Goal: Information Seeking & Learning: Learn about a topic

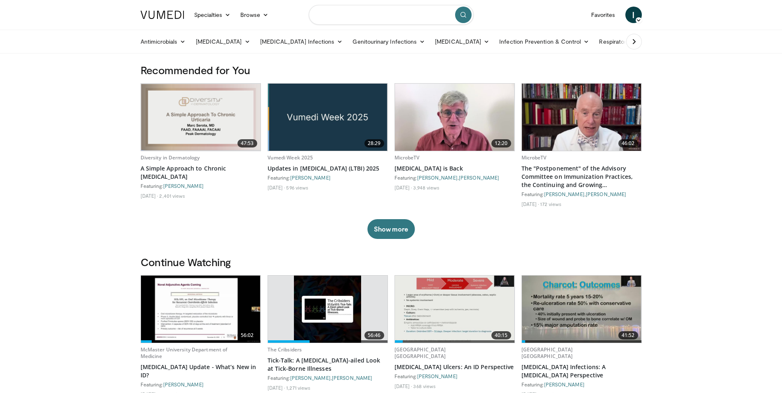
click at [344, 14] on input "Search topics, interventions" at bounding box center [391, 15] width 165 height 20
type input "**********"
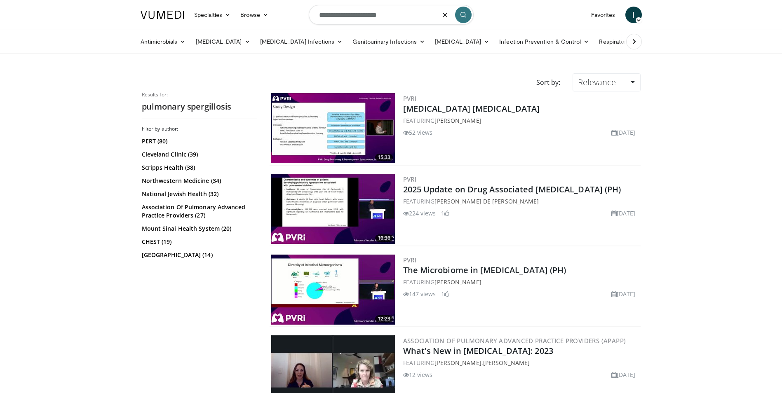
type input "**********"
click at [462, 19] on button "submit" at bounding box center [463, 15] width 16 height 16
